Goal: Find specific page/section: Find specific page/section

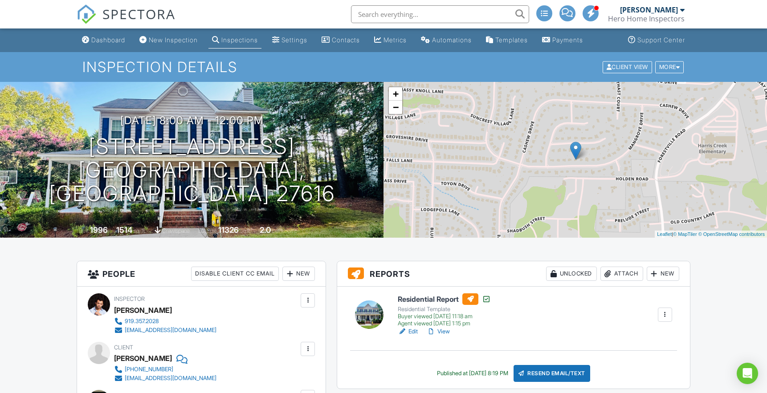
click at [501, 15] on input "text" at bounding box center [440, 14] width 178 height 18
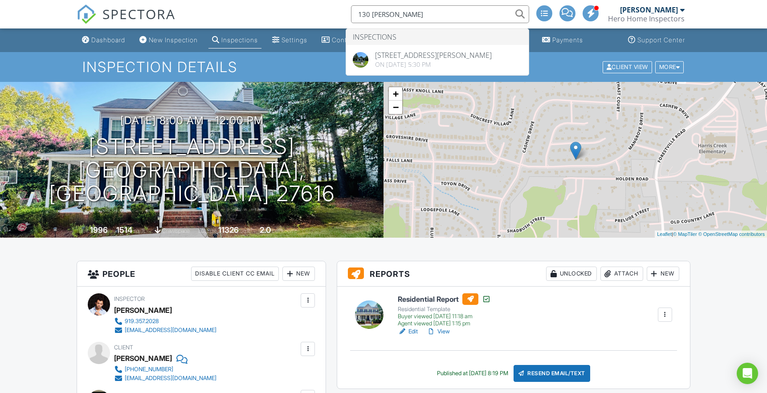
type input "130 Andrew"
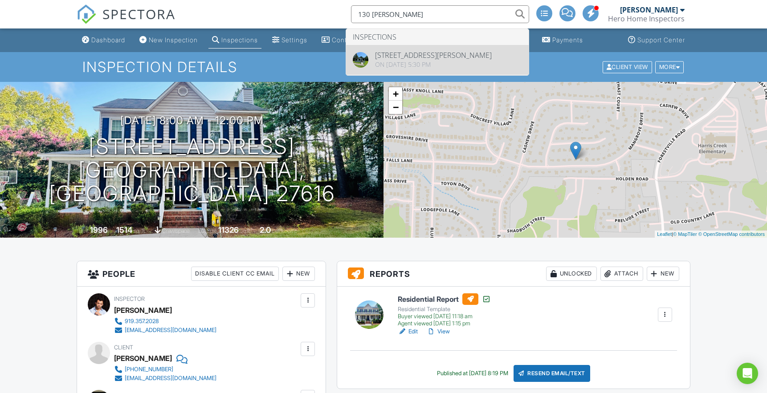
drag, startPoint x: 501, startPoint y: 15, endPoint x: 489, endPoint y: 69, distance: 54.8
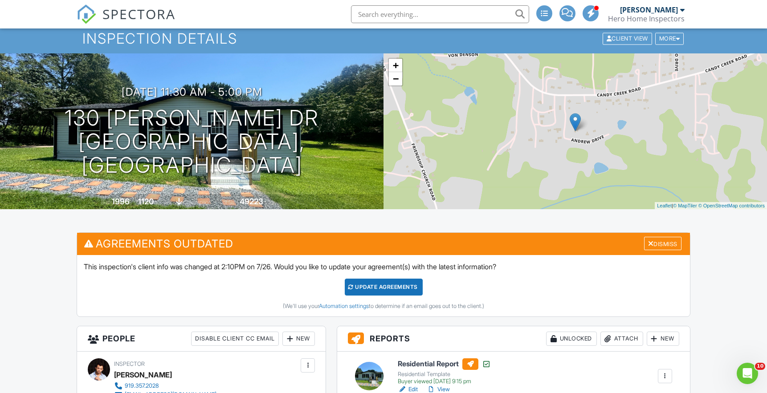
scroll to position [27, 0]
